Goal: Check status: Check status

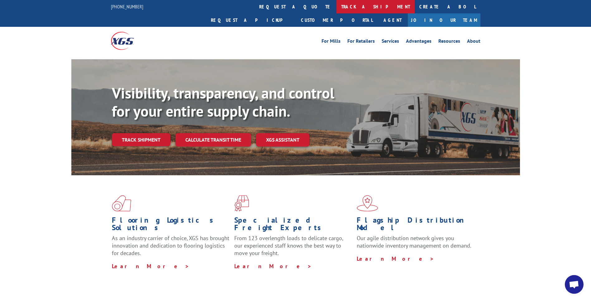
click at [337, 3] on link "track a shipment" at bounding box center [376, 6] width 78 height 13
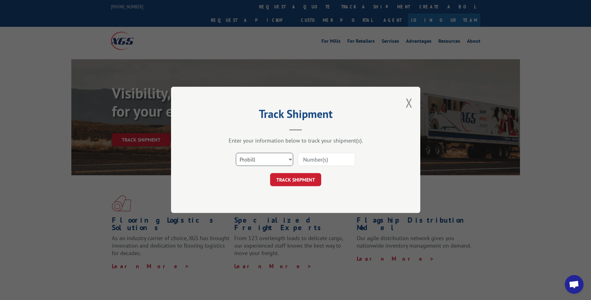
click at [285, 161] on select "Select category... Probill BOL PO" at bounding box center [264, 159] width 57 height 13
select select "bol"
click at [236, 153] on select "Select category... Probill BOL PO" at bounding box center [264, 159] width 57 height 13
click at [307, 160] on input at bounding box center [326, 159] width 57 height 13
paste input "5141611"
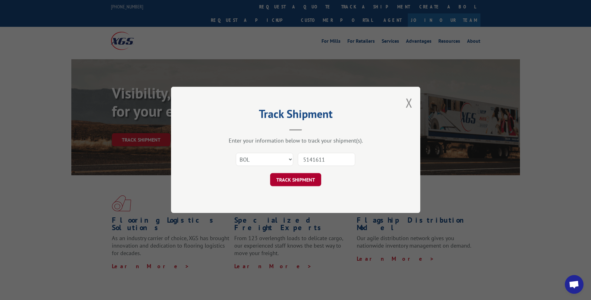
type input "5141611"
click at [303, 182] on button "TRACK SHIPMENT" at bounding box center [295, 179] width 51 height 13
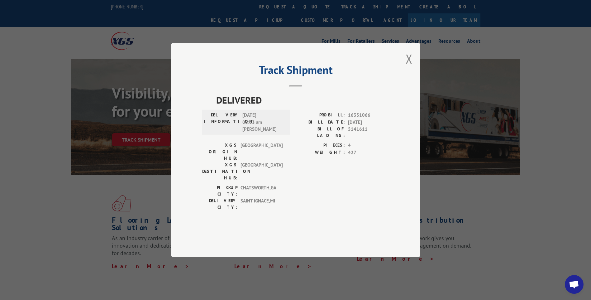
click at [386, 197] on div "DELIVERED DELIVERY INFORMATION: [DATE] 08:33 am [PERSON_NAME]: 16331066 BILL DA…" at bounding box center [295, 161] width 187 height 137
click at [408, 67] on button "Close modal" at bounding box center [409, 59] width 7 height 17
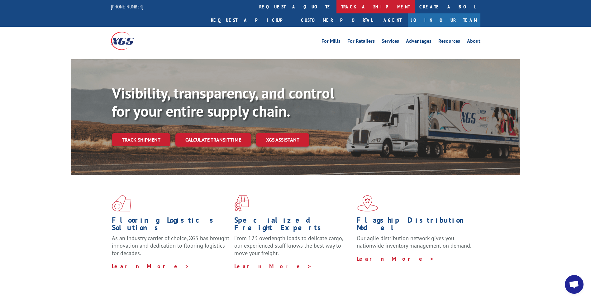
click at [337, 5] on link "track a shipment" at bounding box center [376, 6] width 78 height 13
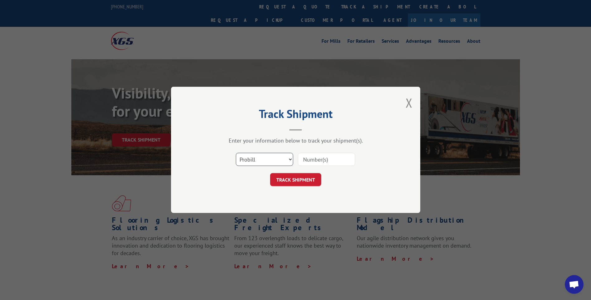
click at [290, 158] on select "Select category... Probill BOL PO" at bounding box center [264, 159] width 57 height 13
select select "bol"
click at [236, 153] on select "Select category... Probill BOL PO" at bounding box center [264, 159] width 57 height 13
click at [329, 161] on input at bounding box center [326, 159] width 57 height 13
paste input "5141611"
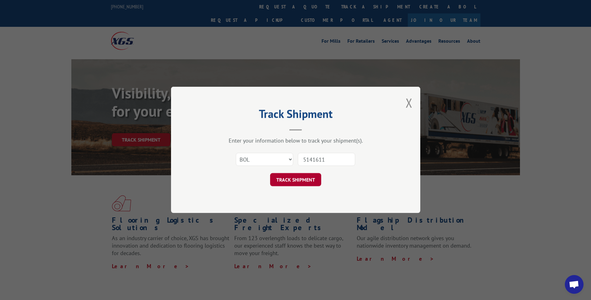
type input "5141611"
click at [300, 180] on button "TRACK SHIPMENT" at bounding box center [295, 179] width 51 height 13
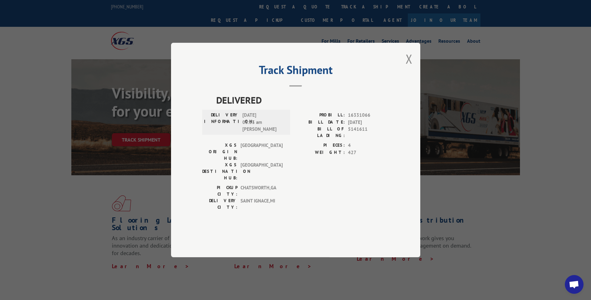
click at [318, 76] on div "Track Shipment DELIVERED DELIVERY INFORMATION: [DATE] 08:33 am [PERSON_NAME]: 1…" at bounding box center [295, 150] width 249 height 214
click at [408, 67] on button "Close modal" at bounding box center [409, 59] width 7 height 17
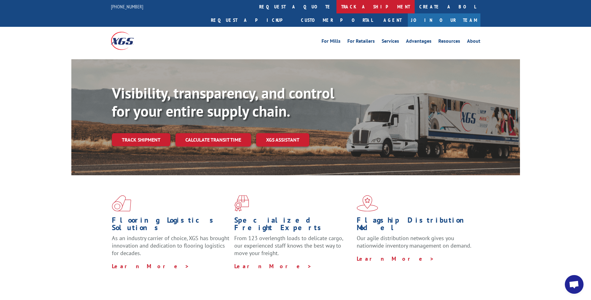
click at [337, 9] on link "track a shipment" at bounding box center [376, 6] width 78 height 13
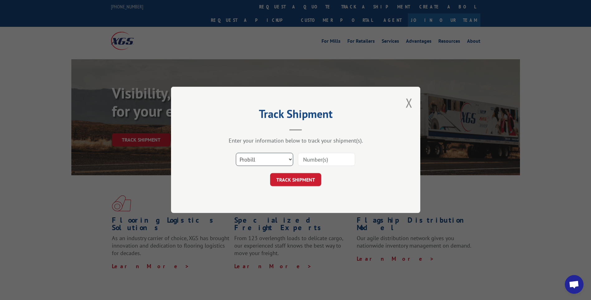
click at [285, 157] on select "Select category... Probill BOL PO" at bounding box center [264, 159] width 57 height 13
select select "bol"
click at [236, 153] on select "Select category... Probill BOL PO" at bounding box center [264, 159] width 57 height 13
click at [322, 163] on input at bounding box center [326, 159] width 57 height 13
paste input "5247803"
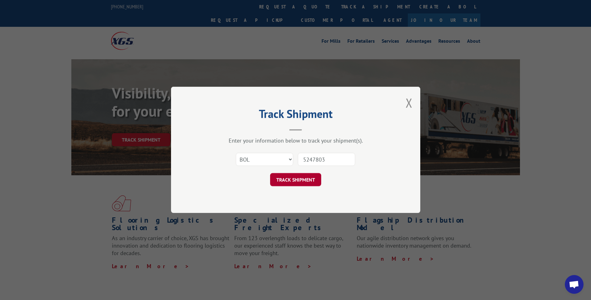
type input "5247803"
click at [308, 179] on button "TRACK SHIPMENT" at bounding box center [295, 179] width 51 height 13
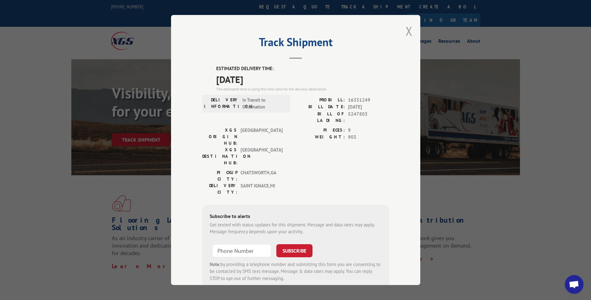
click at [406, 31] on button "Close modal" at bounding box center [409, 31] width 7 height 17
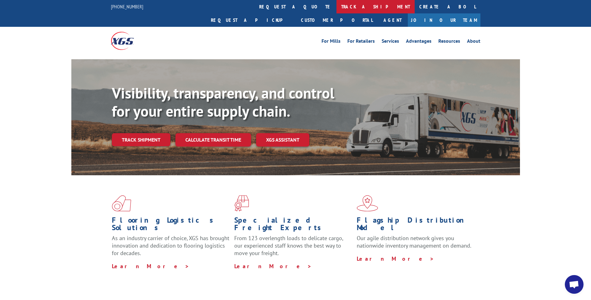
click at [337, 5] on link "track a shipment" at bounding box center [376, 6] width 78 height 13
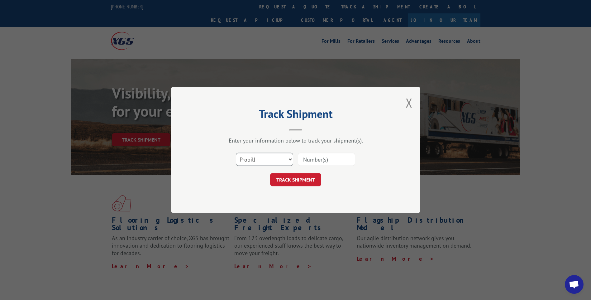
click at [284, 157] on select "Select category... Probill BOL PO" at bounding box center [264, 159] width 57 height 13
select select "bol"
click at [236, 153] on select "Select category... Probill BOL PO" at bounding box center [264, 159] width 57 height 13
click at [322, 157] on input at bounding box center [326, 159] width 57 height 13
paste input "5247803"
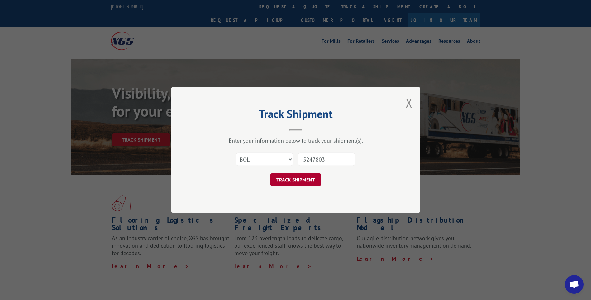
type input "5247803"
click at [304, 178] on button "TRACK SHIPMENT" at bounding box center [295, 179] width 51 height 13
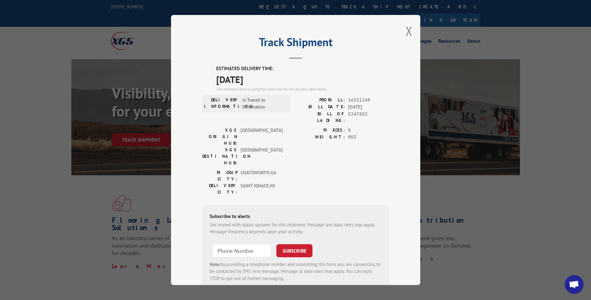
click at [402, 29] on div "Track Shipment ESTIMATED DELIVERY TIME: [DATE] The estimated time is using the …" at bounding box center [295, 150] width 249 height 270
click at [406, 30] on button "Close modal" at bounding box center [409, 31] width 7 height 17
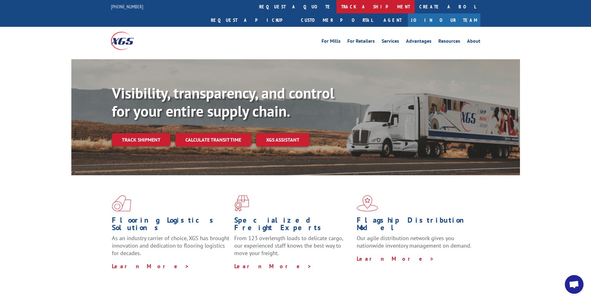
click at [337, 5] on link "track a shipment" at bounding box center [376, 6] width 78 height 13
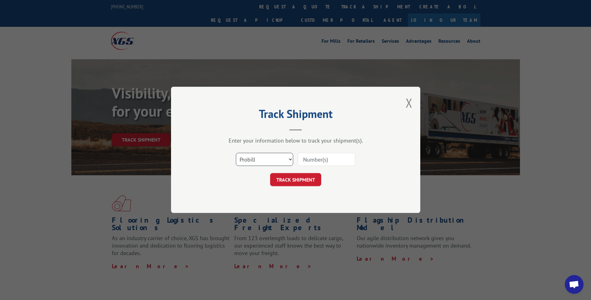
click at [287, 161] on select "Select category... Probill BOL PO" at bounding box center [264, 159] width 57 height 13
select select "bol"
click at [236, 153] on select "Select category... Probill BOL PO" at bounding box center [264, 159] width 57 height 13
click at [317, 161] on input at bounding box center [326, 159] width 57 height 13
paste input "5214119"
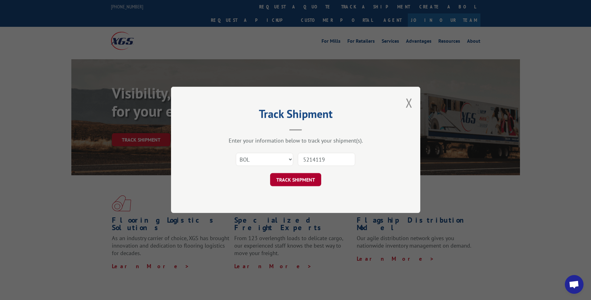
type input "5214119"
click at [306, 175] on button "TRACK SHIPMENT" at bounding box center [295, 179] width 51 height 13
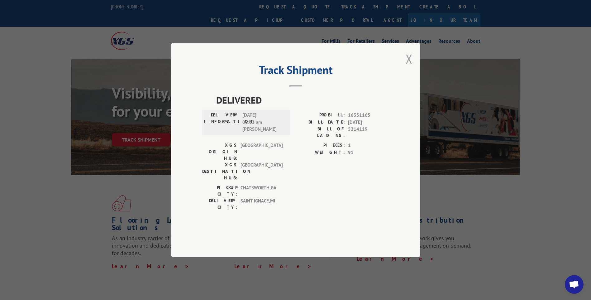
click at [412, 67] on button "Close modal" at bounding box center [409, 59] width 7 height 17
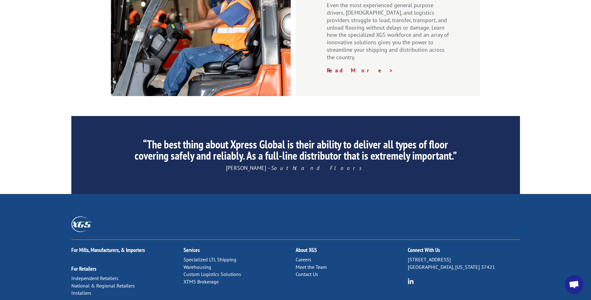
scroll to position [893, 0]
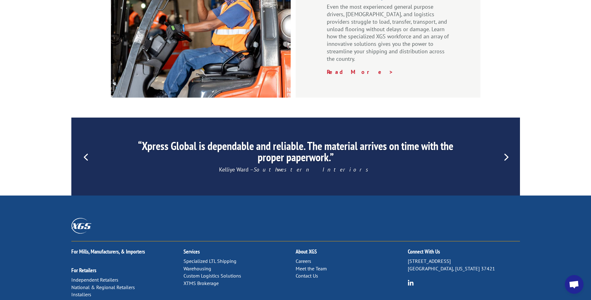
click at [85, 149] on link "Previous" at bounding box center [85, 156] width 15 height 15
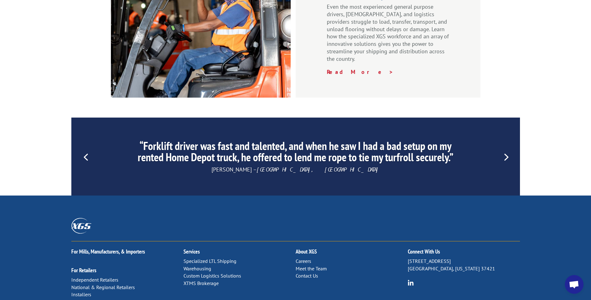
click at [507, 149] on link "Next" at bounding box center [505, 156] width 15 height 15
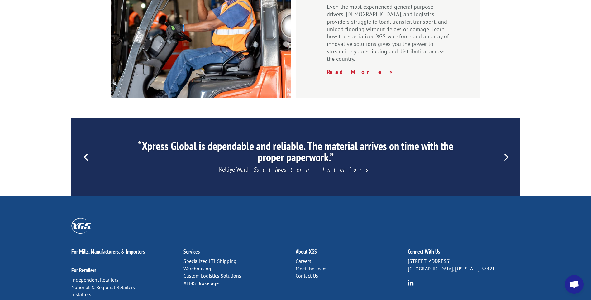
click at [507, 149] on link "Next" at bounding box center [505, 156] width 15 height 15
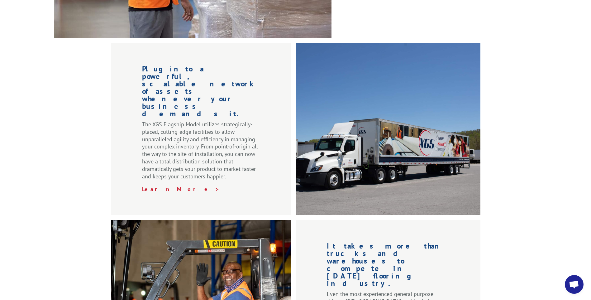
scroll to position [0, 0]
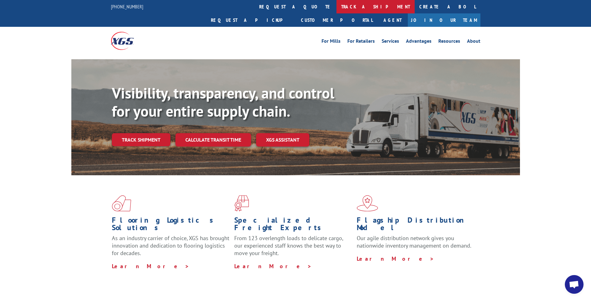
click at [337, 9] on link "track a shipment" at bounding box center [376, 6] width 78 height 13
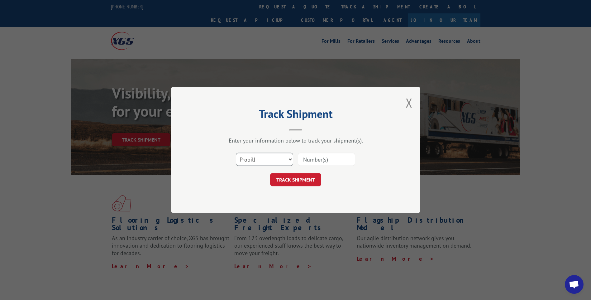
click at [288, 155] on select "Select category... Probill BOL PO" at bounding box center [264, 159] width 57 height 13
select select "bol"
click at [236, 153] on select "Select category... Probill BOL PO" at bounding box center [264, 159] width 57 height 13
click at [325, 157] on input at bounding box center [326, 159] width 57 height 13
paste input "5214119"
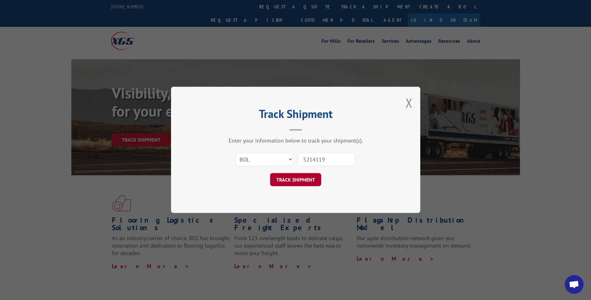
type input "5214119"
click at [303, 179] on button "TRACK SHIPMENT" at bounding box center [295, 179] width 51 height 13
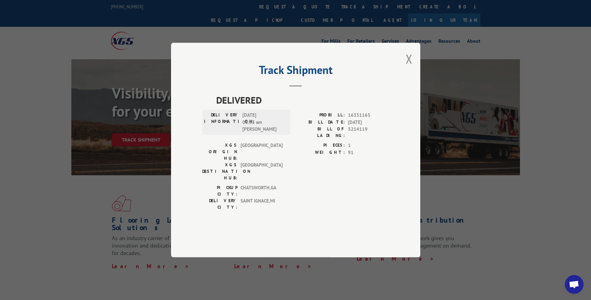
click at [342, 69] on div "Track Shipment DELIVERED DELIVERY INFORMATION: [DATE] 08:33 am [PERSON_NAME]: 1…" at bounding box center [295, 150] width 249 height 214
click at [451, 10] on div "Track Shipment DELIVERED DELIVERY INFORMATION: [DATE] 08:33 am [PERSON_NAME]: 1…" at bounding box center [295, 150] width 591 height 300
click at [548, 30] on div "Track Shipment DELIVERED DELIVERY INFORMATION: [DATE] 08:33 am [PERSON_NAME]: 1…" at bounding box center [295, 150] width 591 height 300
